Goal: Task Accomplishment & Management: Use online tool/utility

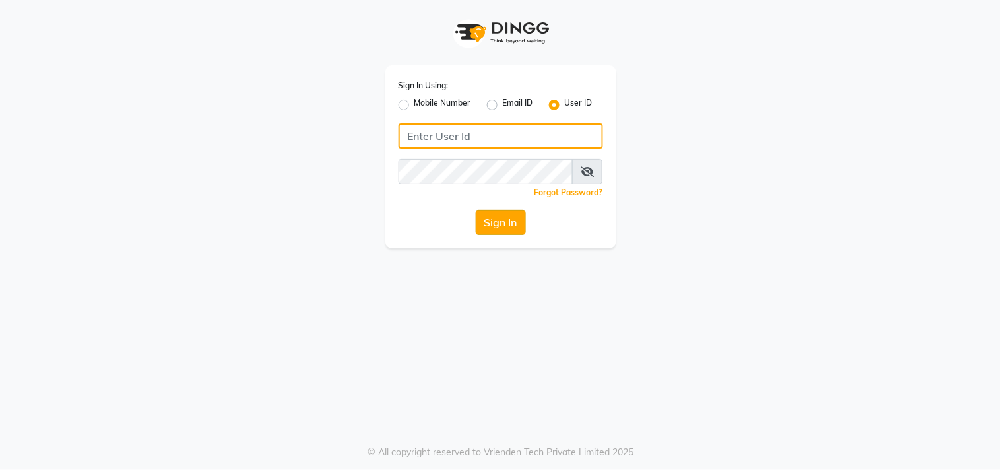
type input "naman"
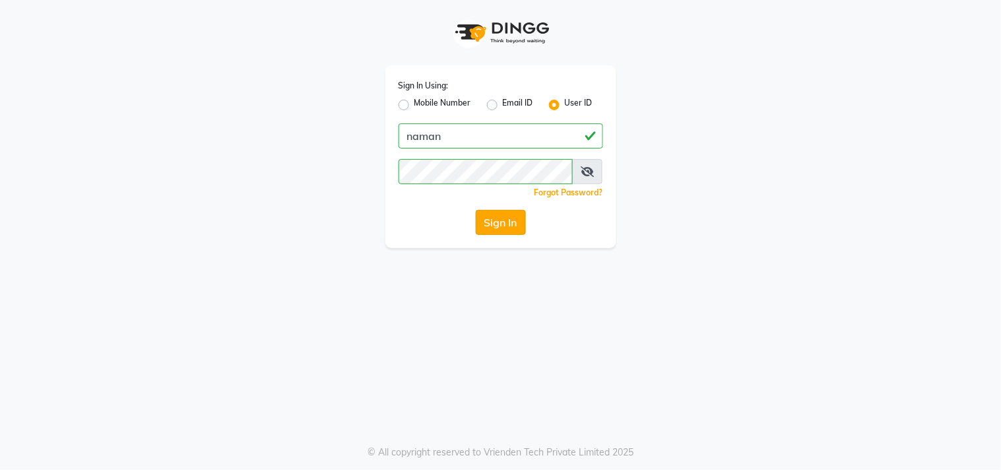
click at [496, 220] on button "Sign In" at bounding box center [501, 222] width 50 height 25
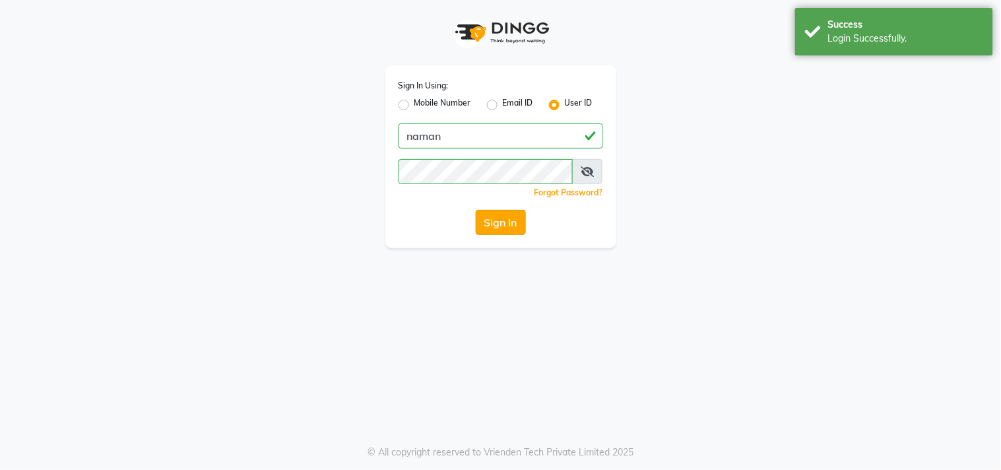
select select "service"
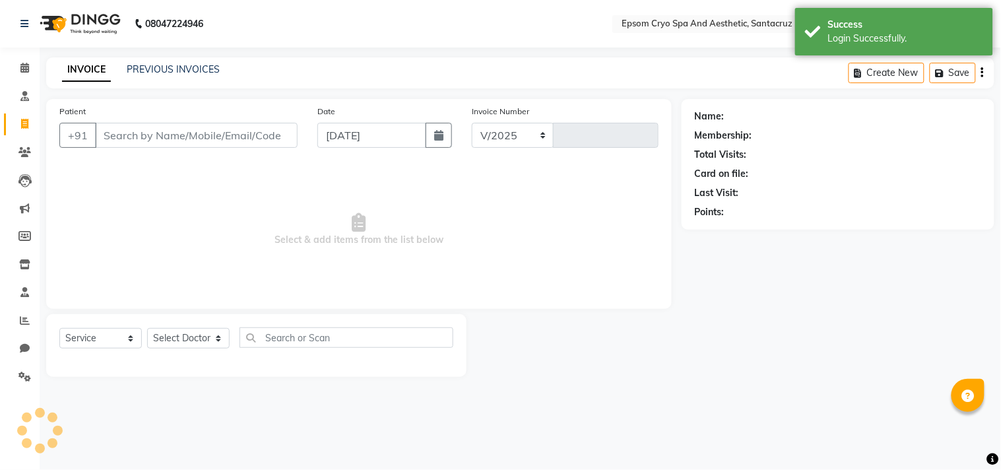
select select "8028"
type input "0535"
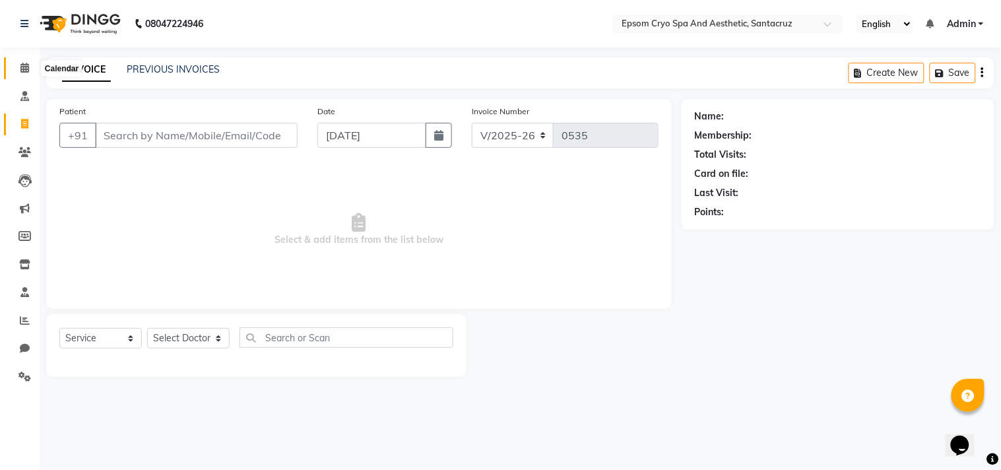
click at [24, 73] on icon at bounding box center [24, 68] width 9 height 10
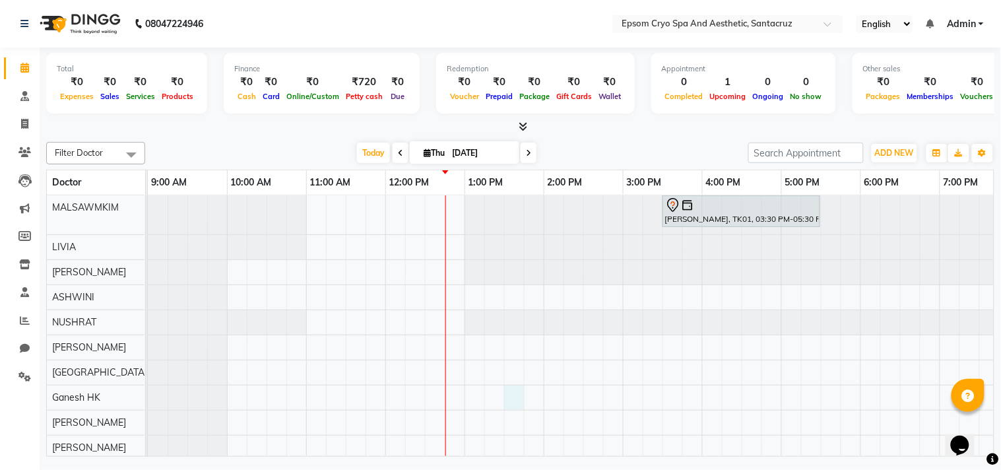
click at [508, 387] on div "[PERSON_NAME], TK01, 03:30 PM-05:30 PM, Dynamic Body Work - Dynamic Body Work -…" at bounding box center [702, 352] width 1109 height 315
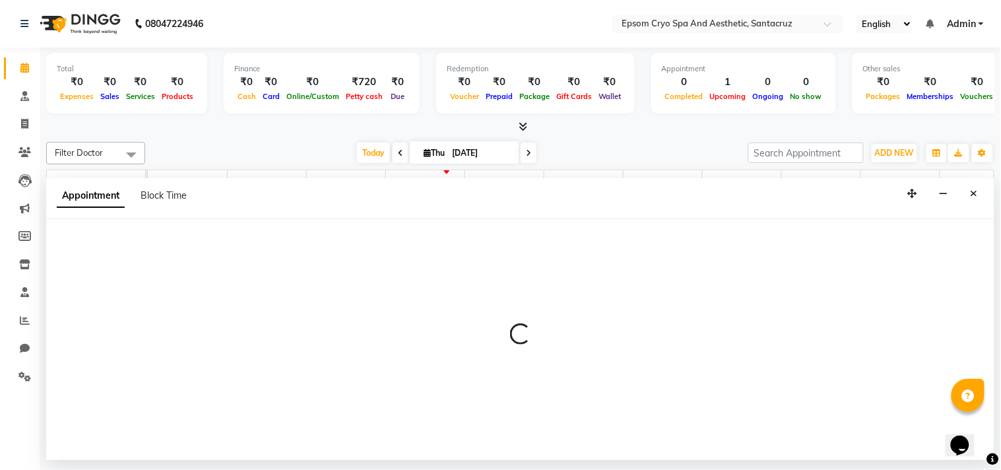
select select "75639"
select select "810"
select select "tentative"
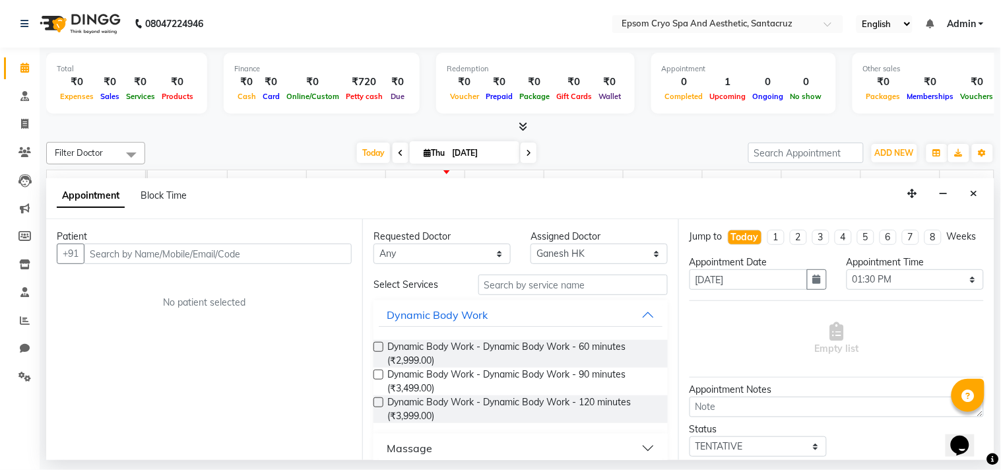
click at [30, 76] on link "Calendar" at bounding box center [20, 68] width 32 height 22
click at [22, 67] on icon at bounding box center [24, 68] width 9 height 10
click at [71, 23] on img at bounding box center [79, 23] width 90 height 37
click at [30, 130] on span at bounding box center [24, 124] width 23 height 15
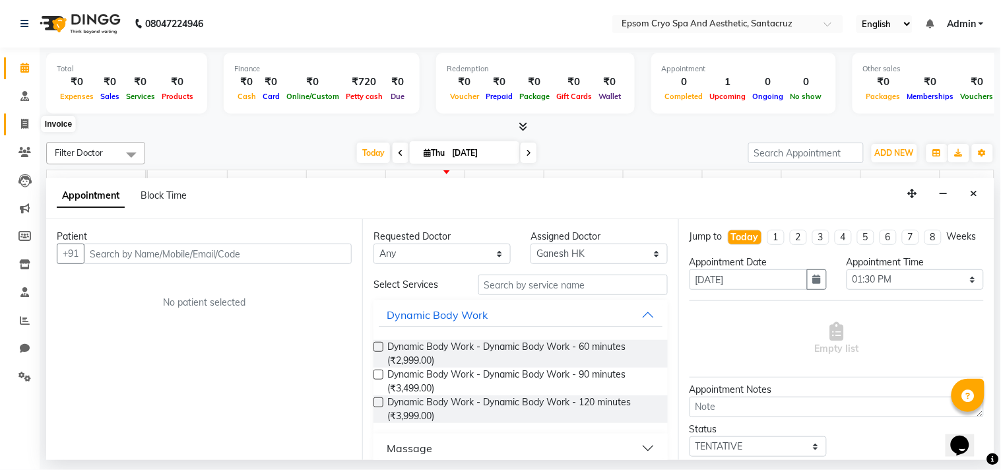
select select "service"
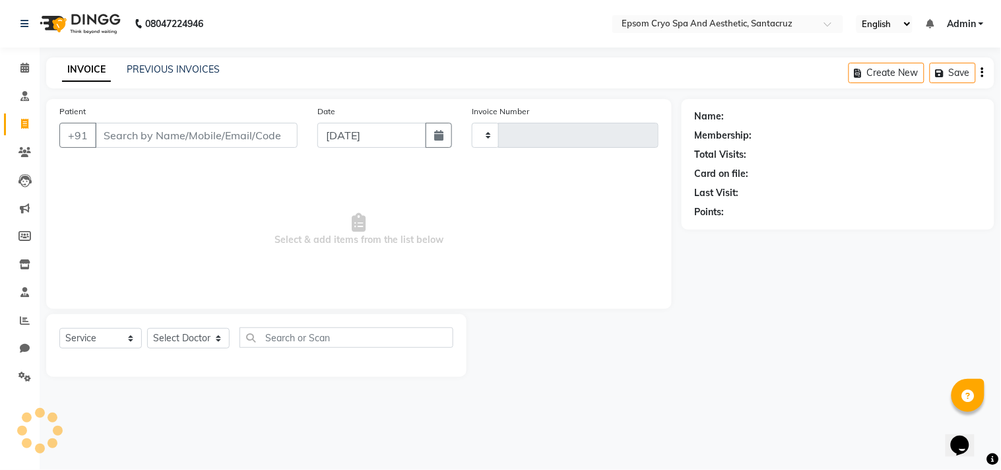
type input "0535"
select select "8028"
click at [28, 71] on span at bounding box center [24, 68] width 23 height 15
